Goal: Information Seeking & Learning: Find specific page/section

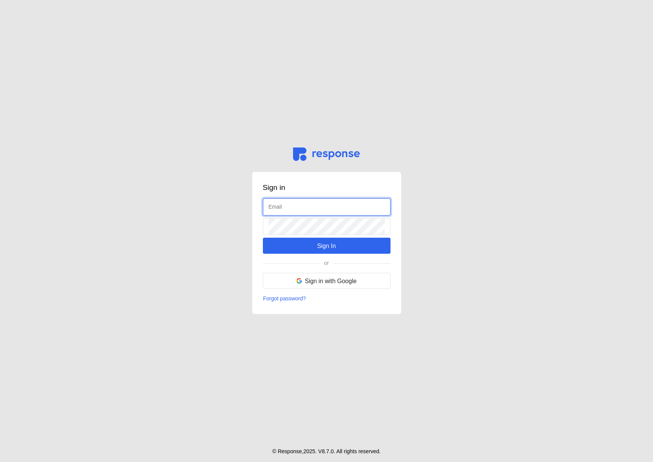
click at [293, 207] on input "text" at bounding box center [327, 207] width 116 height 16
type input "[PERSON_NAME][EMAIL_ADDRESS][DOMAIN_NAME]"
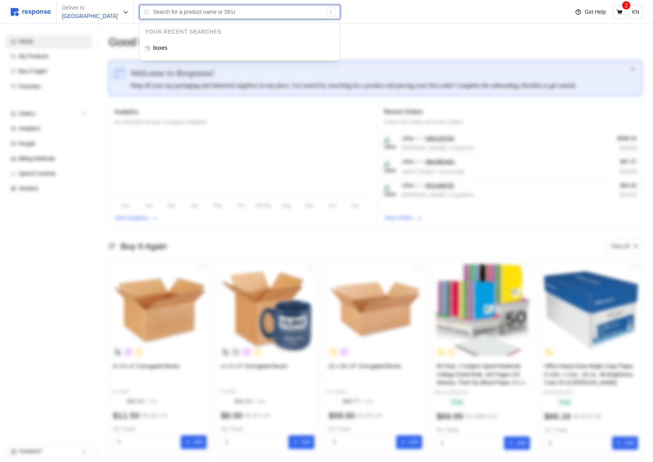
click at [246, 12] on input "text" at bounding box center [237, 12] width 169 height 14
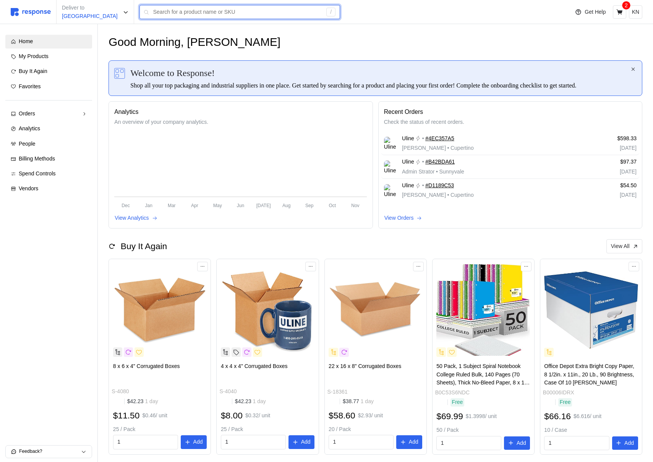
click at [209, 10] on input "text" at bounding box center [237, 12] width 169 height 14
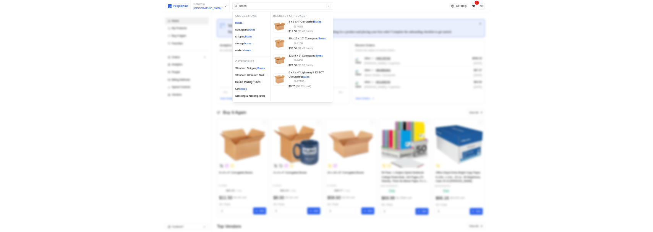
scroll to position [25, 0]
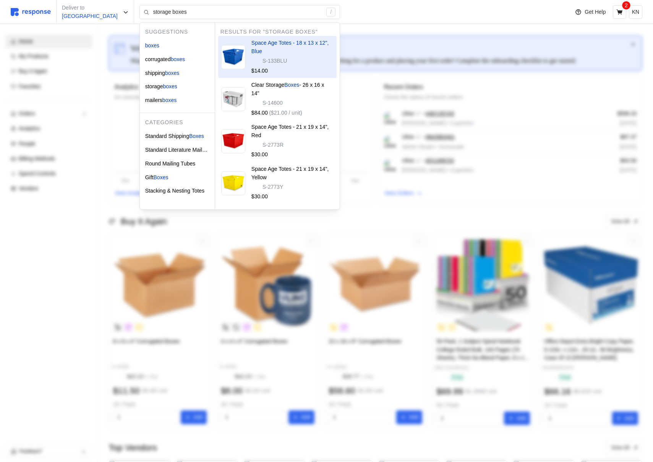
type input "boxes"
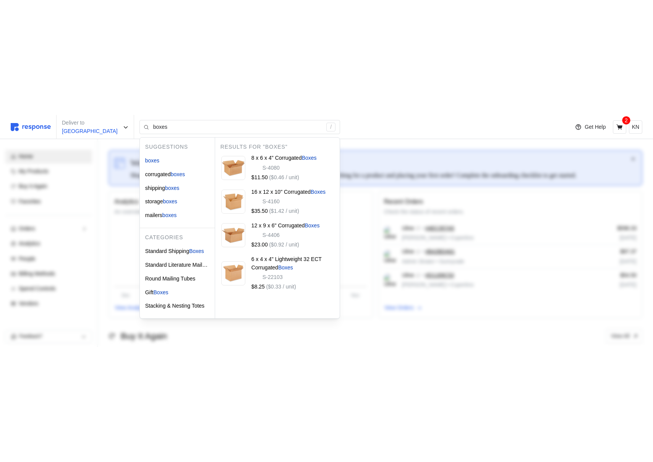
scroll to position [0, 0]
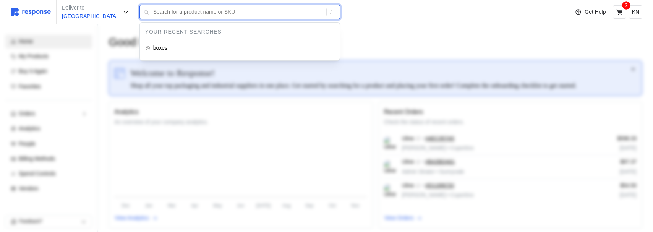
click at [261, 13] on input "text" at bounding box center [237, 12] width 169 height 14
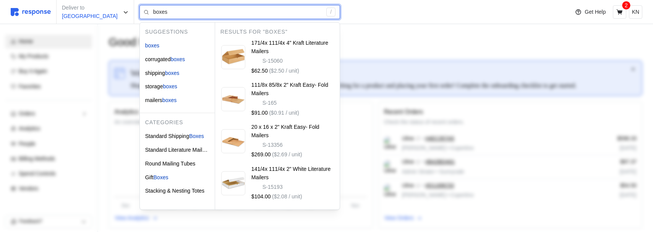
type input "boxes"
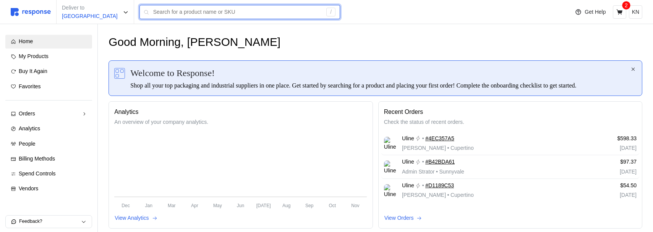
click at [221, 8] on input "text" at bounding box center [237, 12] width 169 height 14
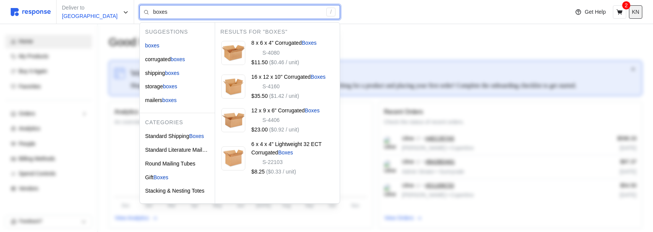
type input "boxes"
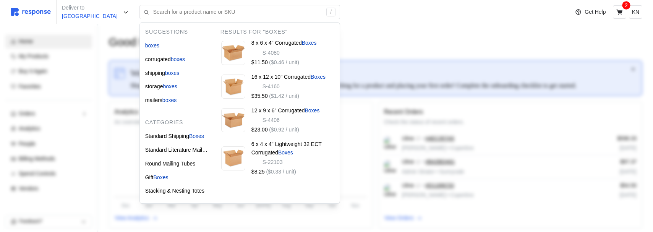
click at [347, 143] on div at bounding box center [326, 140] width 653 height 232
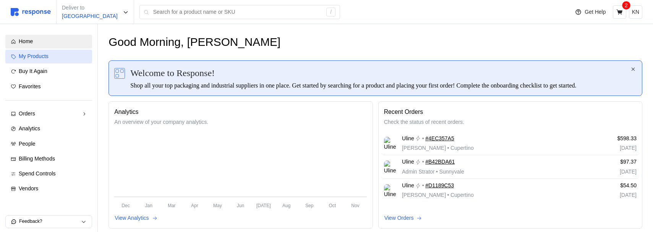
click at [44, 58] on span "My Products" at bounding box center [34, 56] width 30 height 6
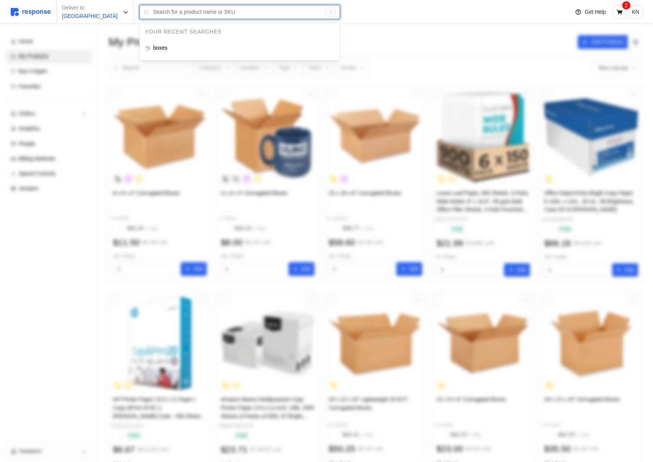
click at [180, 10] on input "text" at bounding box center [237, 12] width 169 height 14
click at [240, 11] on input "boxes" at bounding box center [237, 12] width 169 height 14
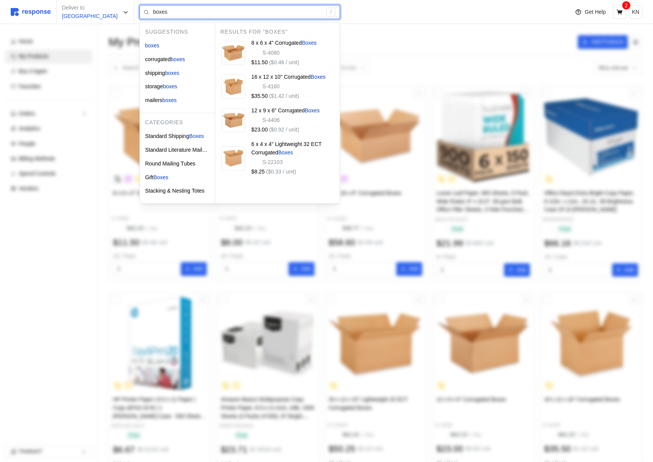
type input "boxesc"
type input "boxes"
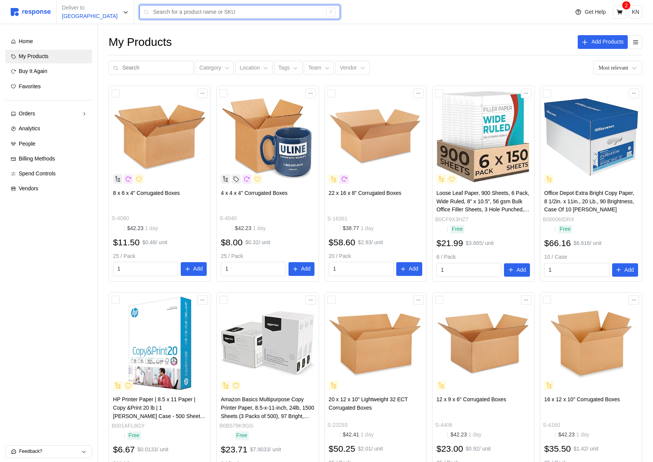
click at [181, 11] on input "text" at bounding box center [237, 12] width 169 height 14
type input "boxes"
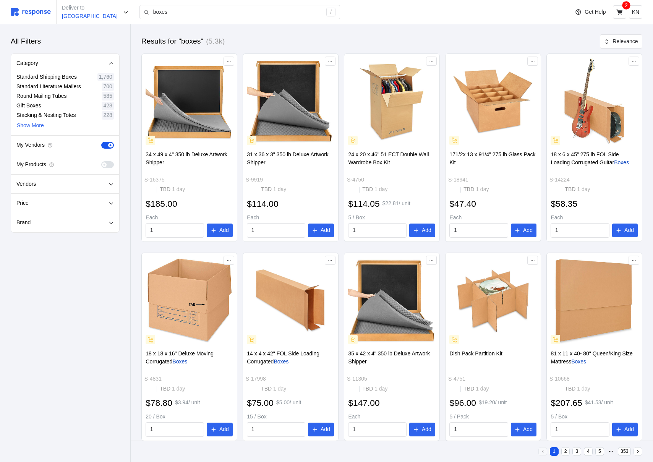
click at [218, 21] on div "Deliver to [GEOGRAPHIC_DATA] boxes /" at bounding box center [288, 12] width 555 height 24
click at [221, 18] on input "boxes" at bounding box center [237, 12] width 169 height 14
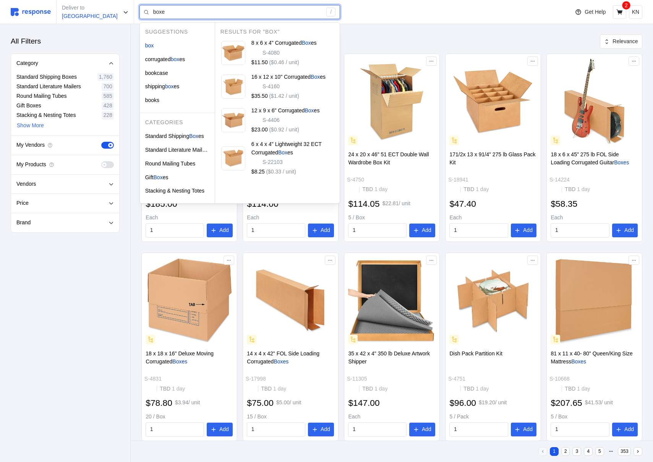
type input "boxes"
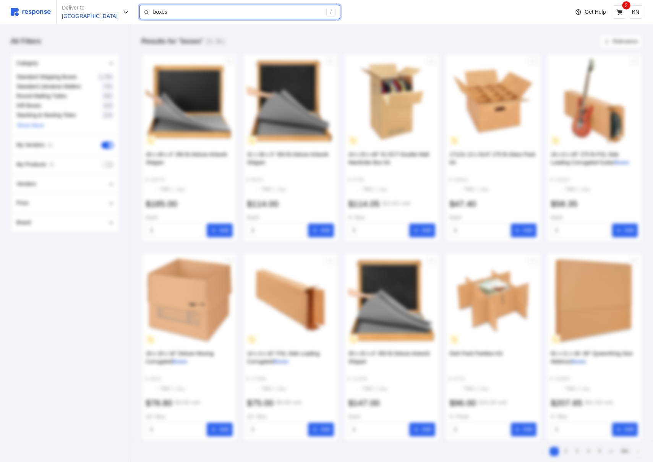
click at [258, 12] on input "boxes" at bounding box center [237, 12] width 169 height 14
type input "b"
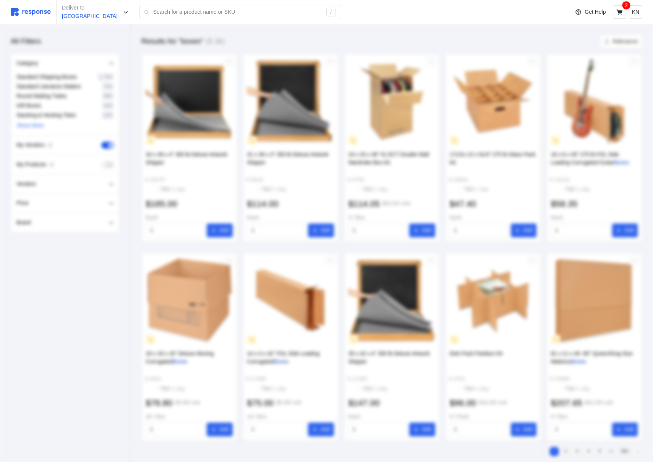
click at [302, 118] on div at bounding box center [326, 255] width 653 height 462
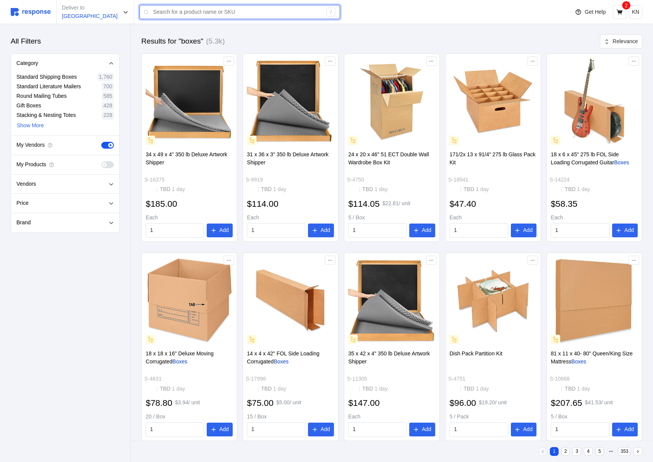
click at [192, 15] on input "text" at bounding box center [237, 12] width 169 height 14
type input "boxes"
